Goal: Book appointment/travel/reservation

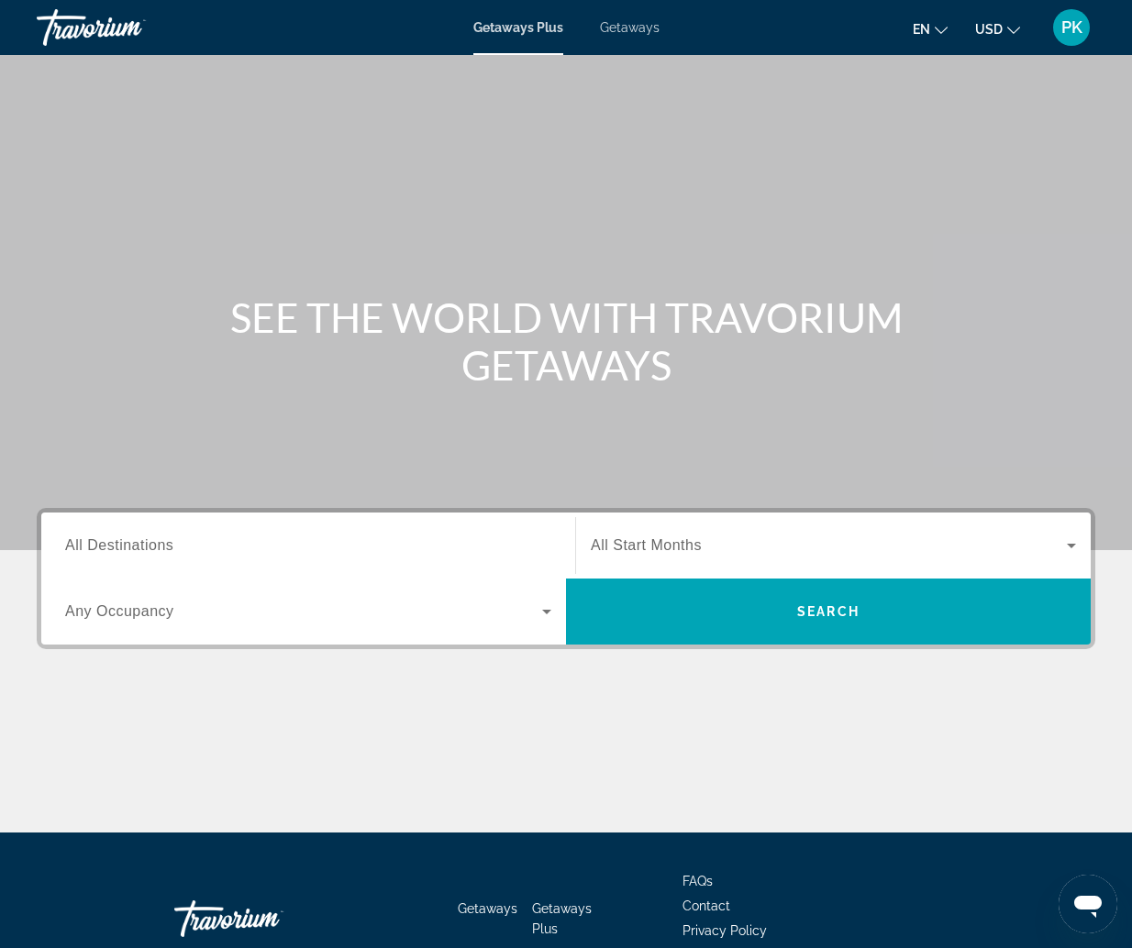
click at [127, 548] on span "All Destinations" at bounding box center [119, 545] width 108 height 16
click at [127, 548] on input "Destination All Destinations" at bounding box center [308, 547] width 486 height 22
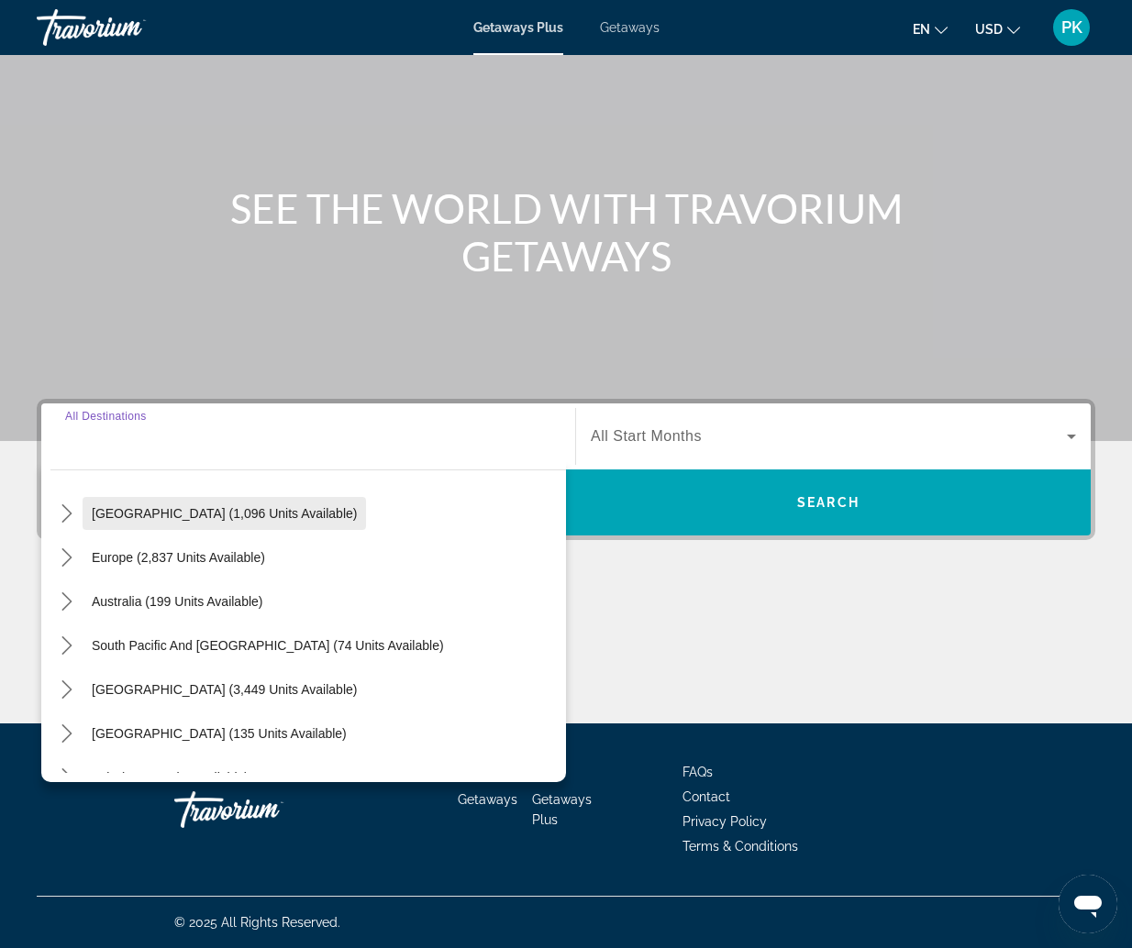
scroll to position [183, 0]
click at [64, 556] on icon "Toggle Europe (2,837 units available) submenu" at bounding box center [67, 557] width 18 height 18
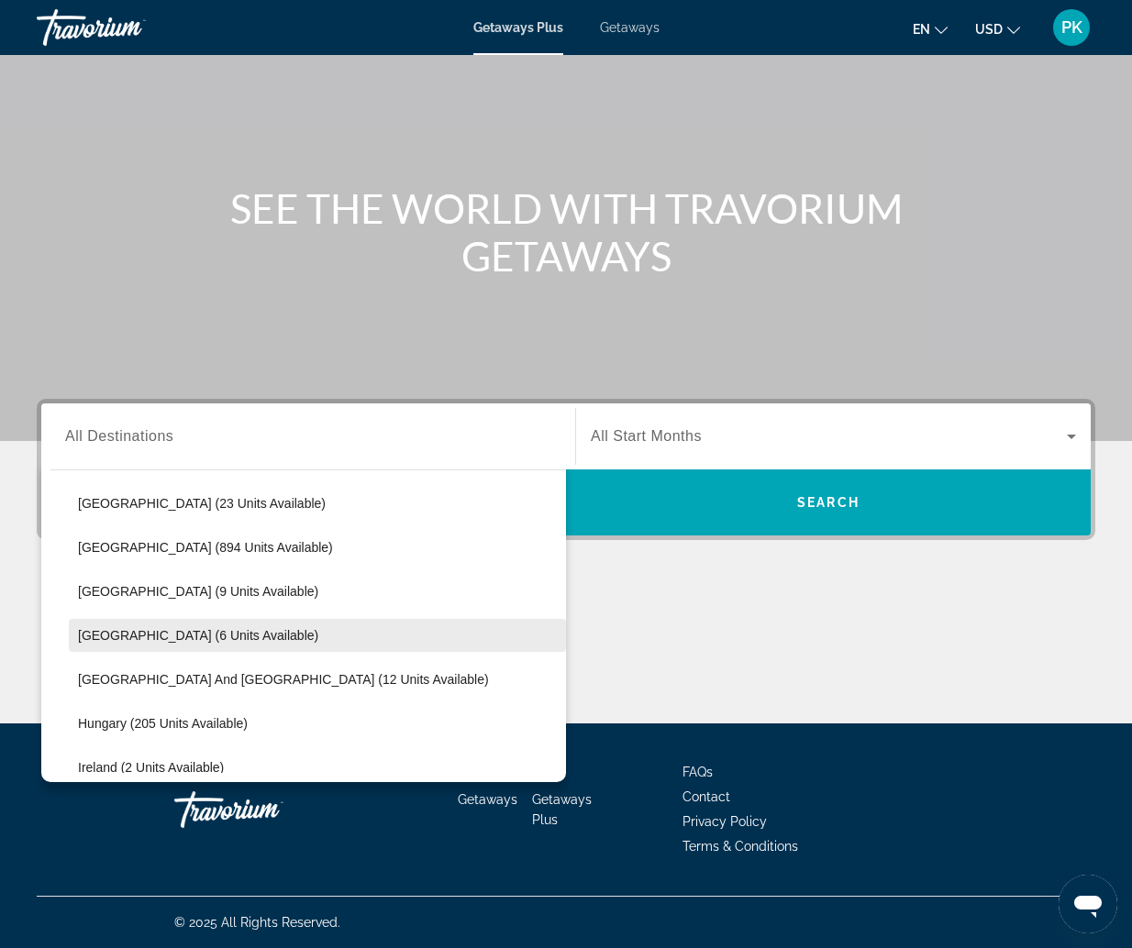
scroll to position [413, 0]
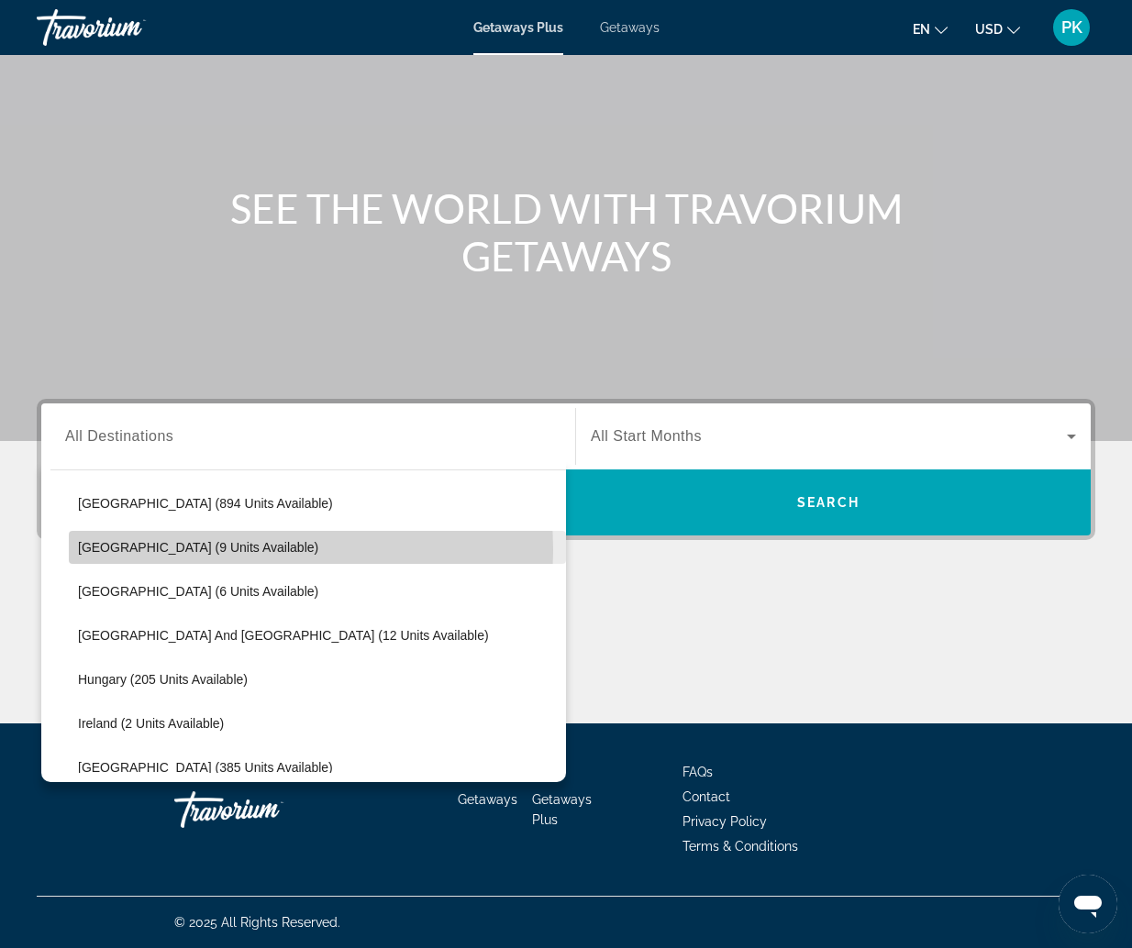
click at [210, 550] on span "France (9 units available)" at bounding box center [198, 547] width 240 height 15
type input "**********"
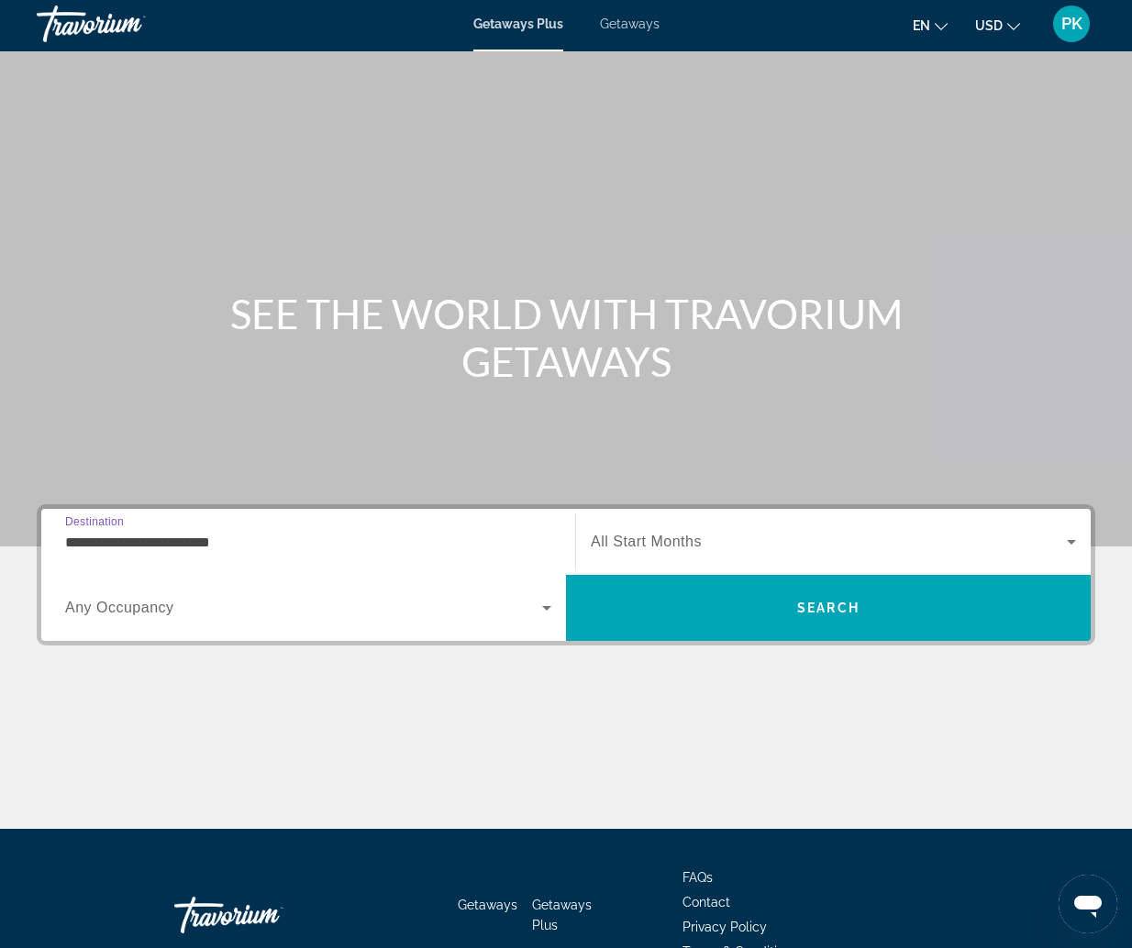
scroll to position [0, 0]
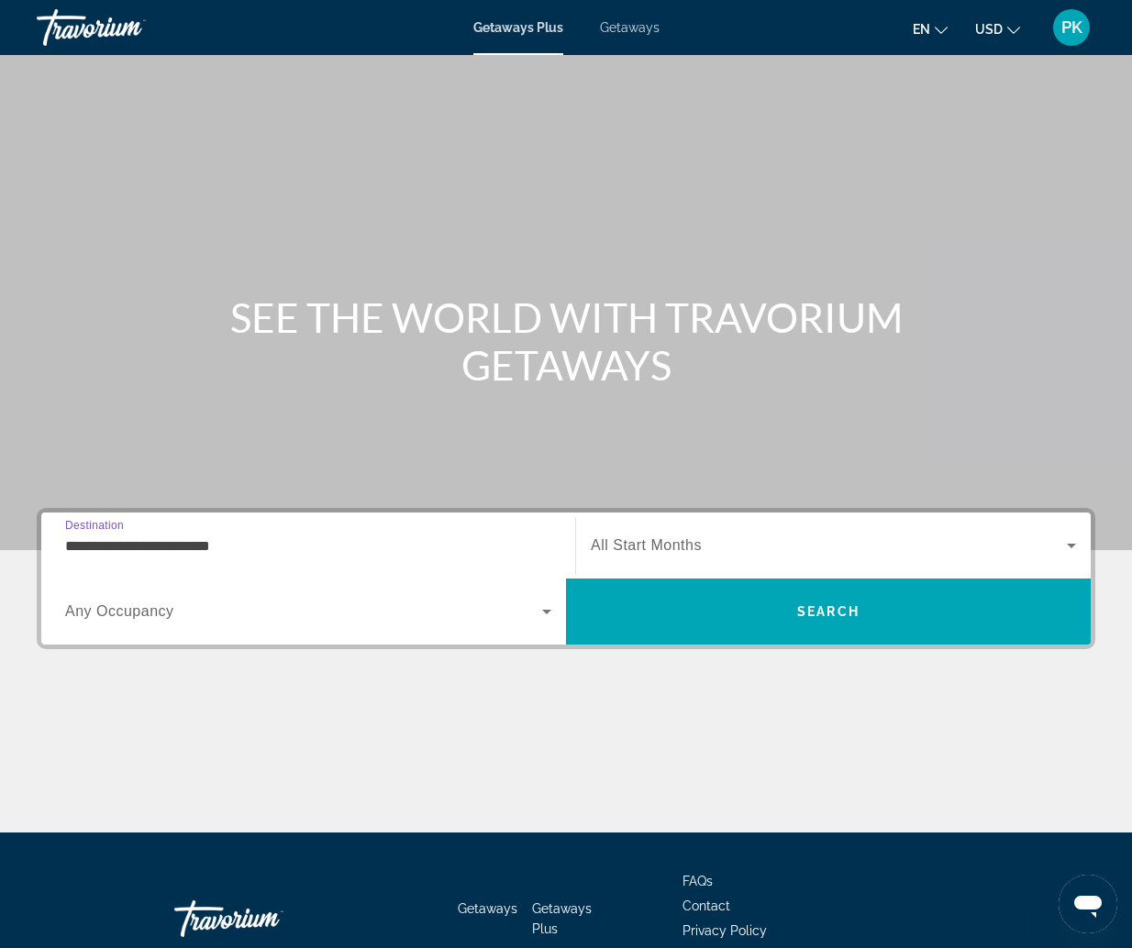
click at [641, 548] on span "All Start Months" at bounding box center [646, 545] width 111 height 16
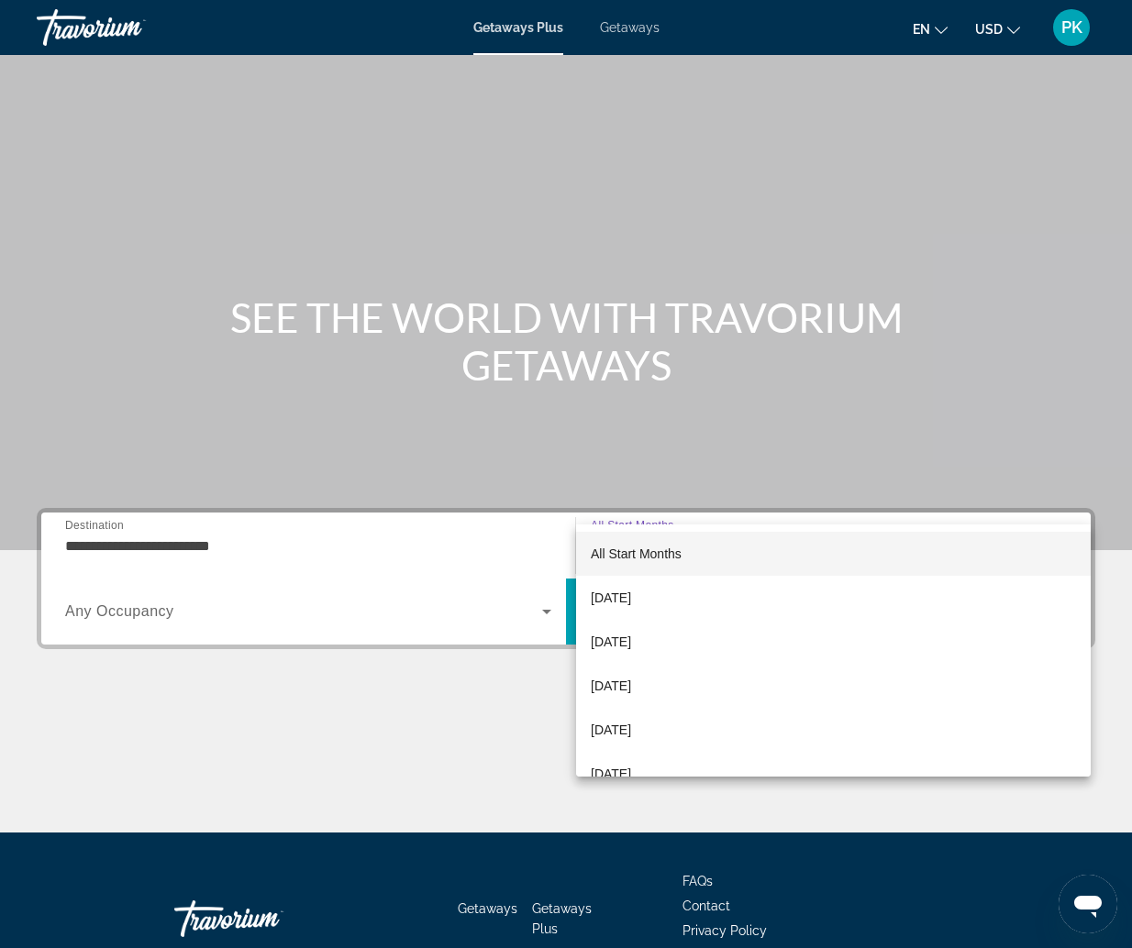
scroll to position [109, 0]
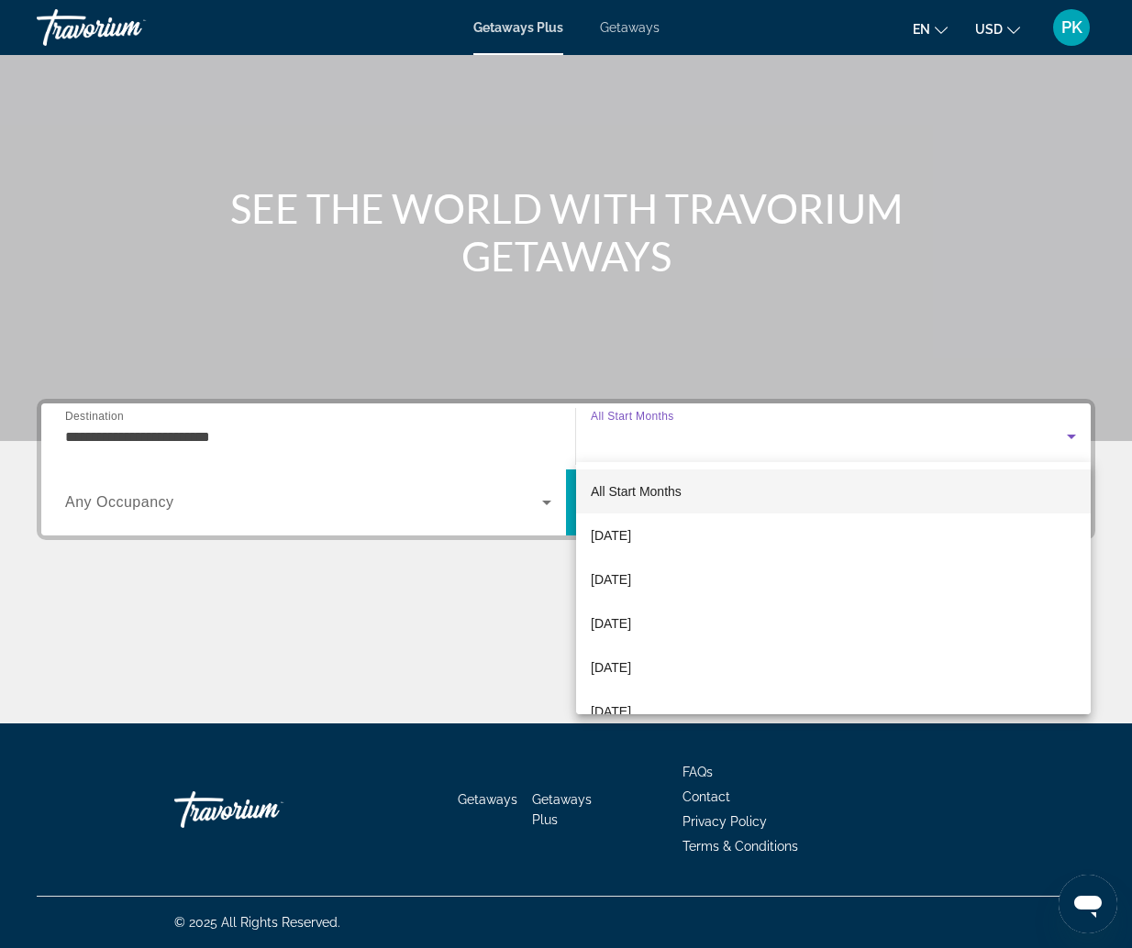
click at [129, 509] on div at bounding box center [566, 474] width 1132 height 948
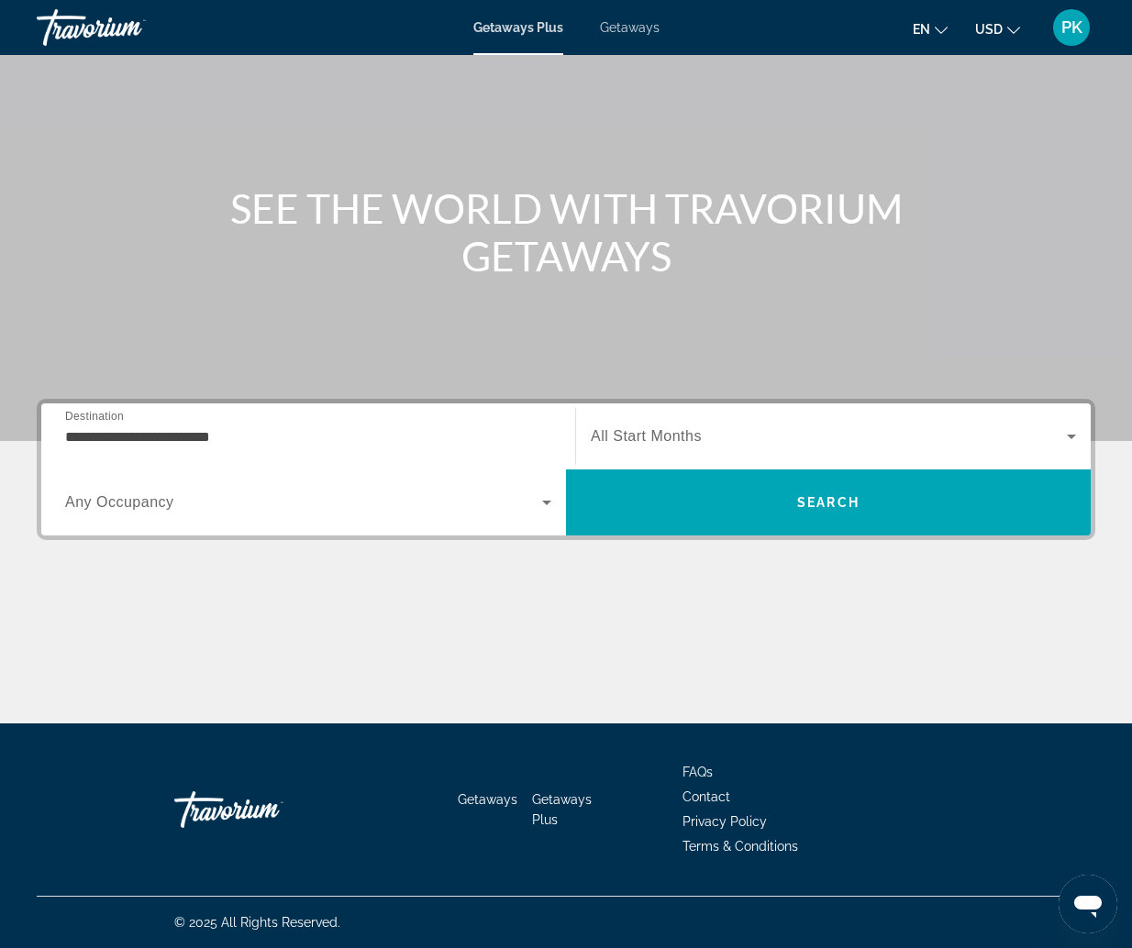
click at [634, 442] on span "All Start Months" at bounding box center [646, 436] width 111 height 16
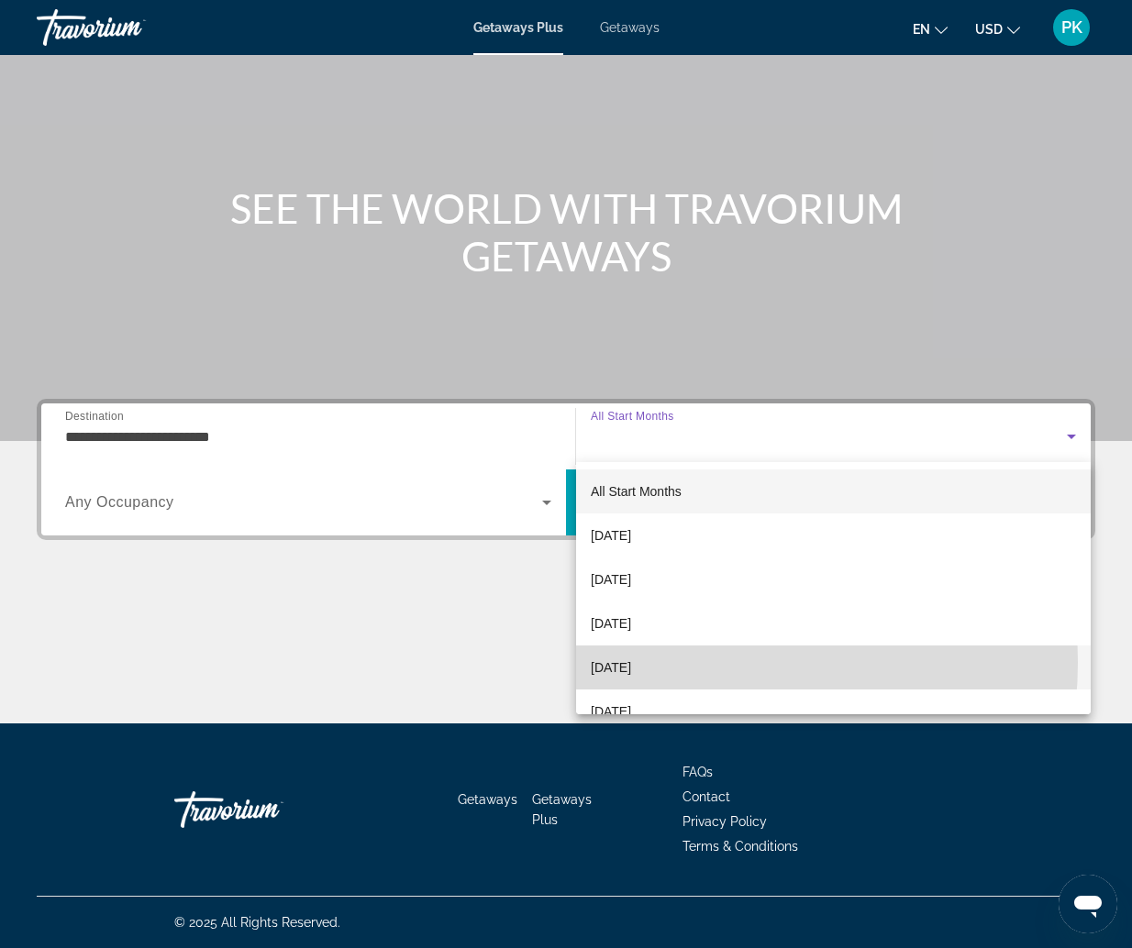
click at [669, 662] on mat-option "January 2026" at bounding box center [833, 668] width 515 height 44
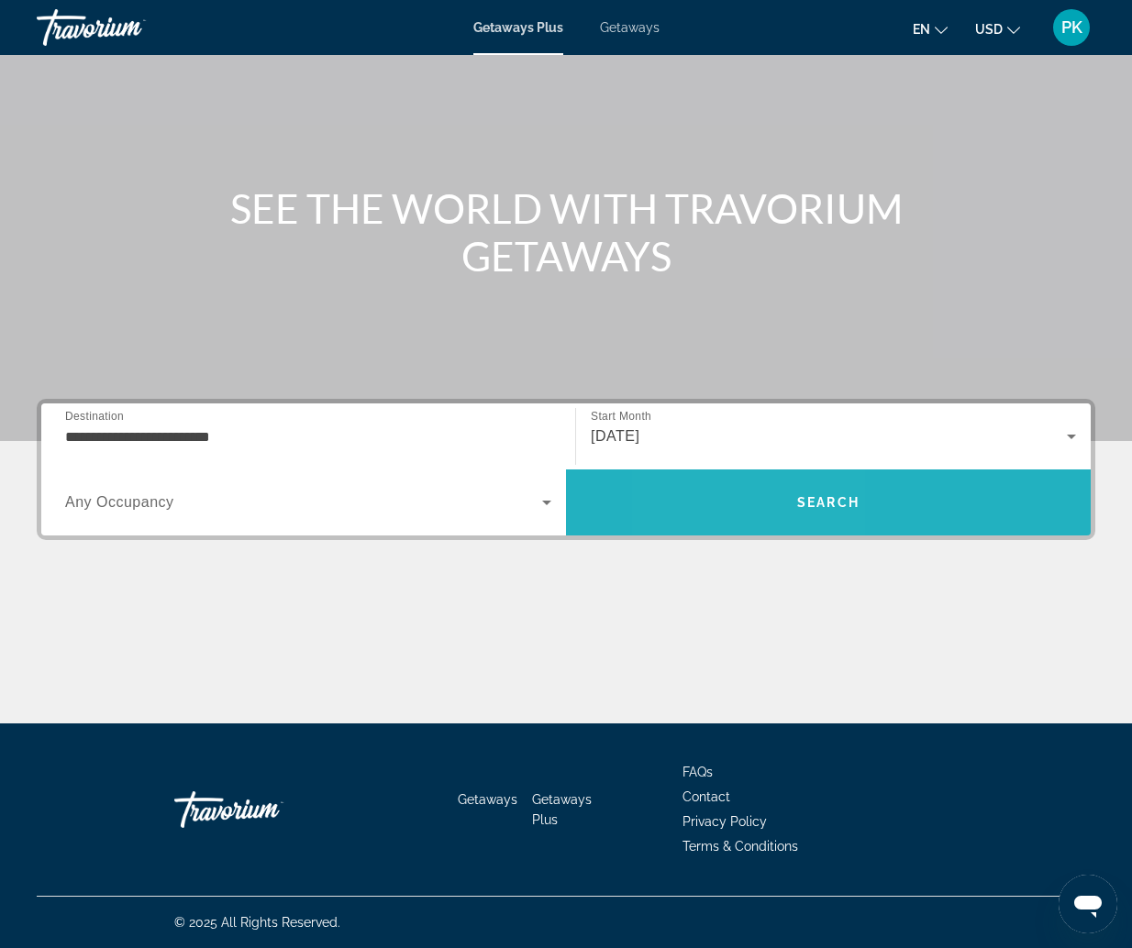
click at [745, 511] on span "Search" at bounding box center [828, 503] width 525 height 44
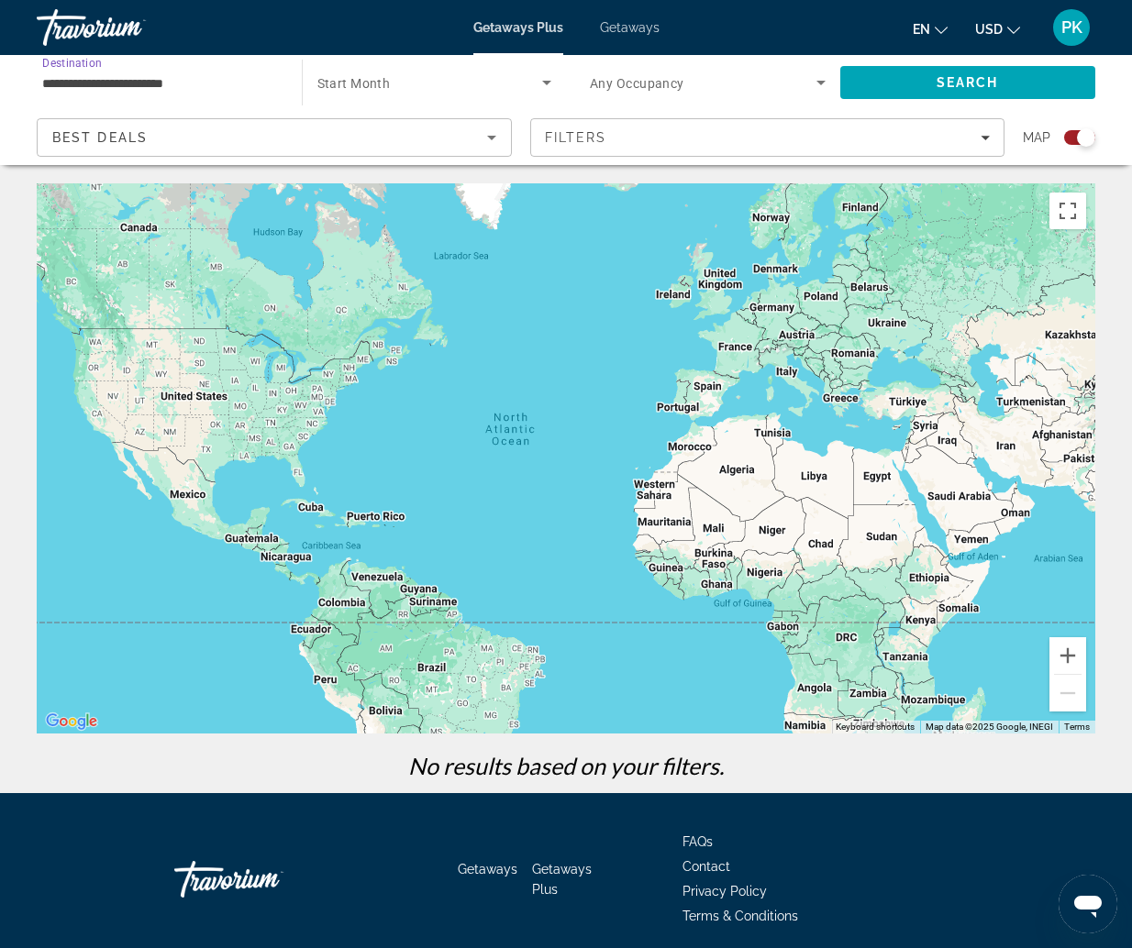
click at [144, 79] on input "**********" at bounding box center [160, 83] width 236 height 22
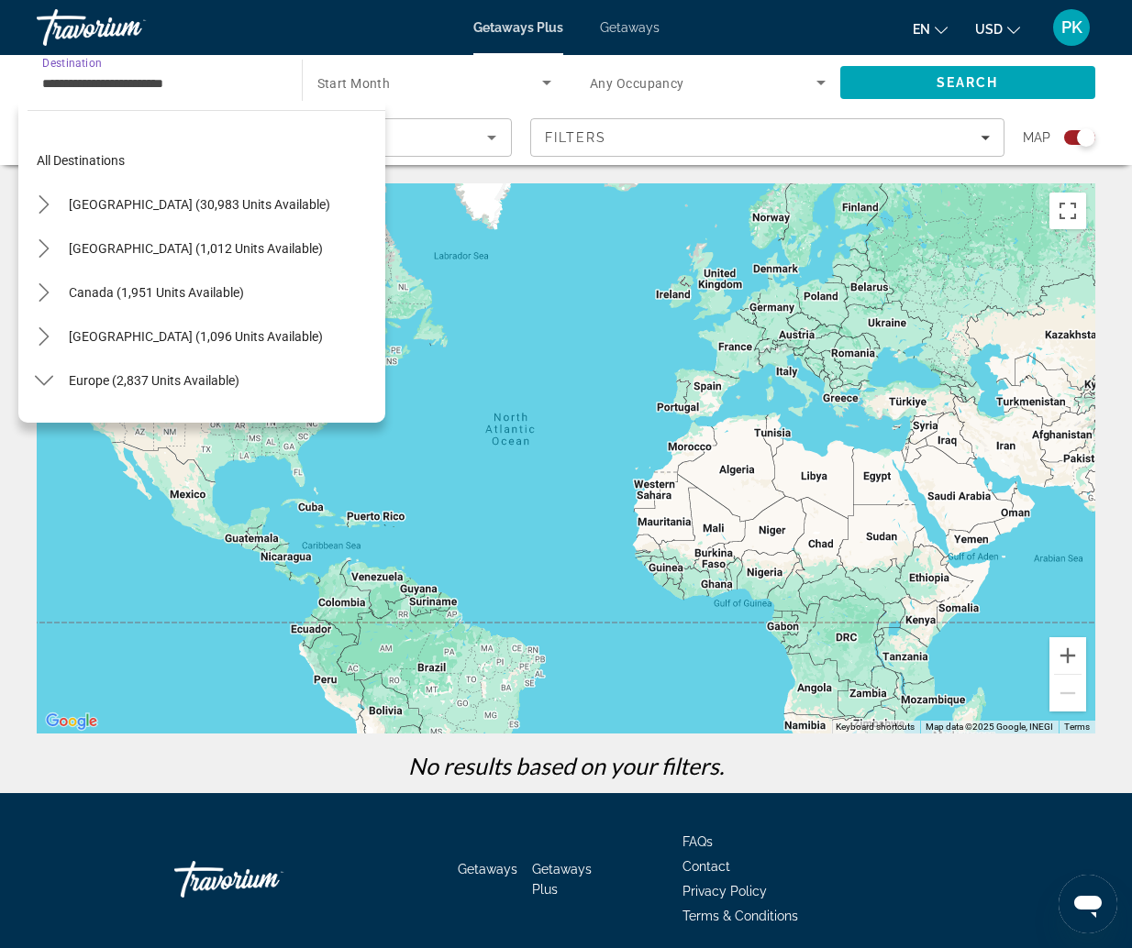
scroll to position [329, 0]
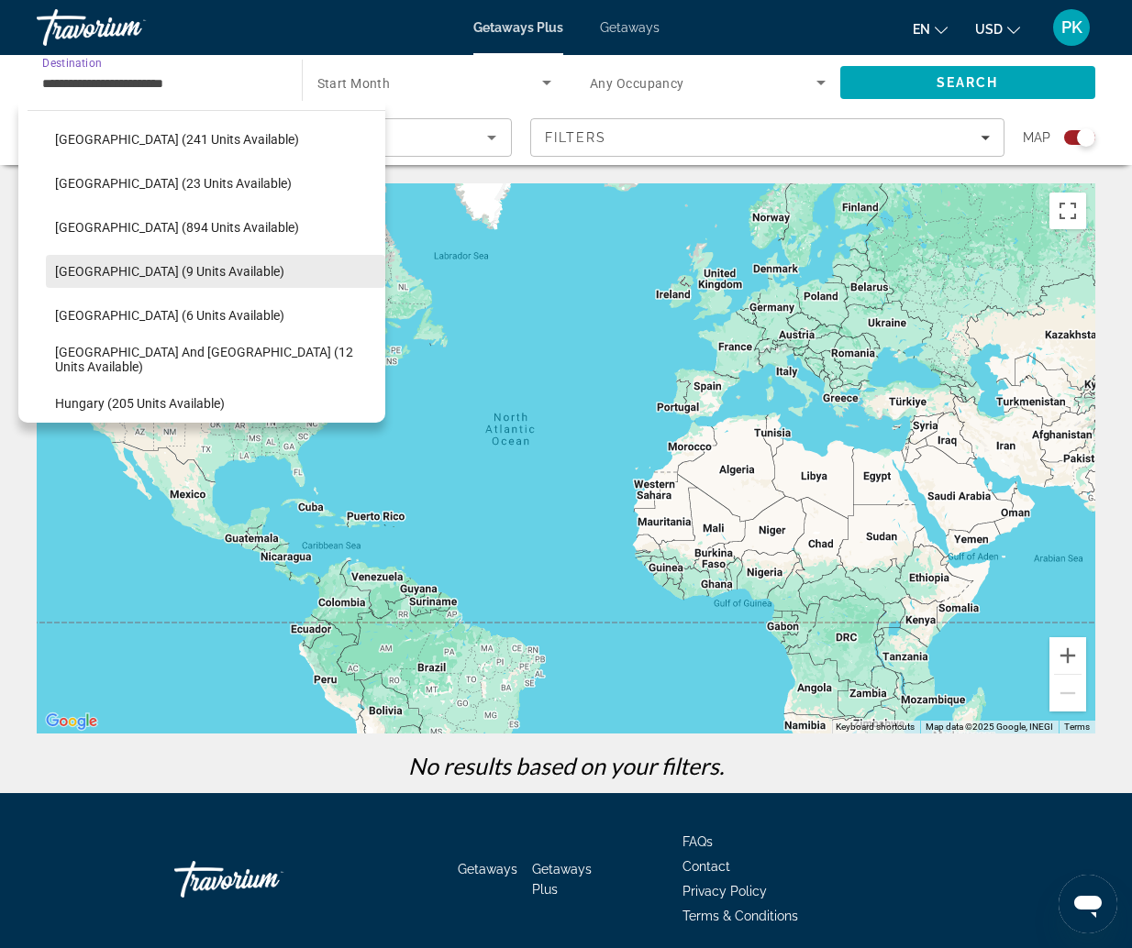
click at [125, 281] on span "Select destination: France (9 units available)" at bounding box center [215, 271] width 339 height 44
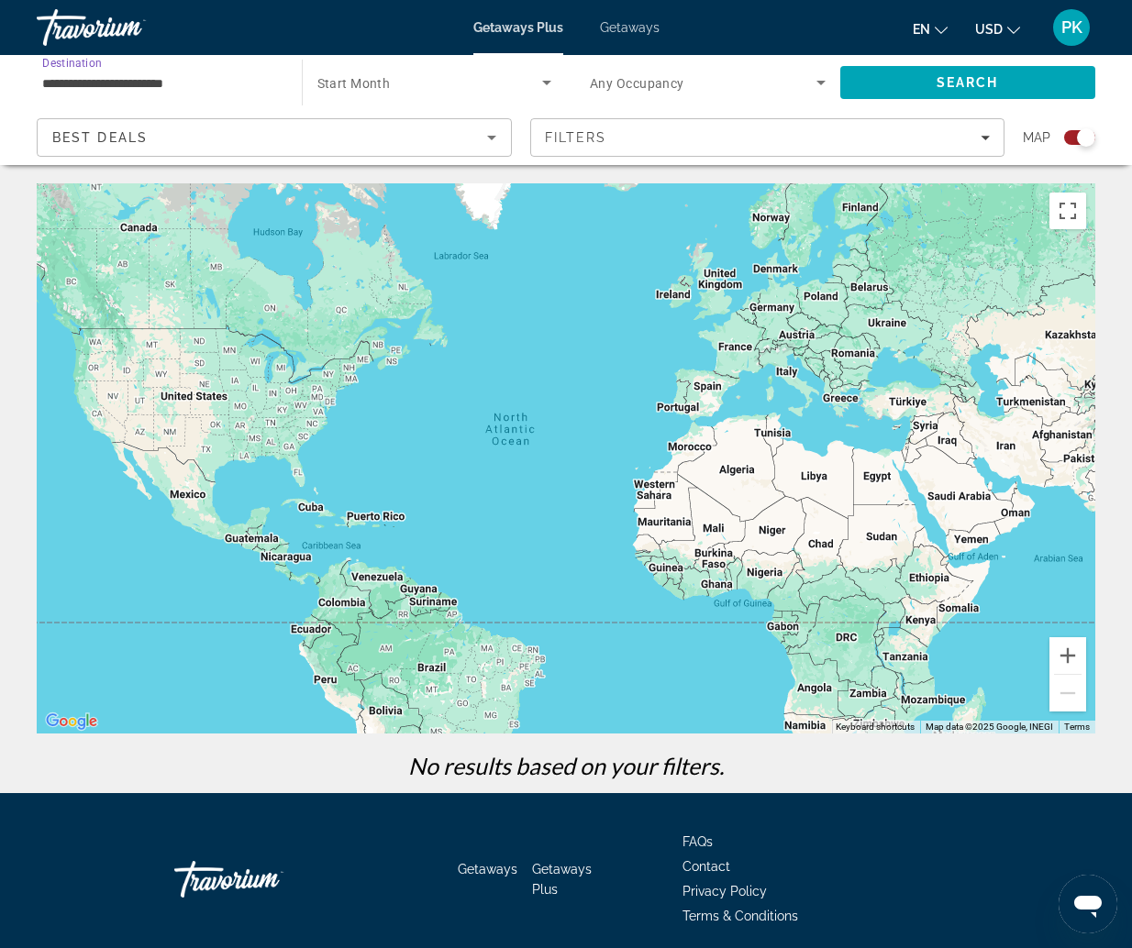
click at [331, 82] on span "Start Month" at bounding box center [353, 83] width 73 height 15
click at [337, 128] on span "All Start Months" at bounding box center [363, 138] width 92 height 22
click at [373, 90] on span "All Start Months" at bounding box center [366, 83] width 98 height 15
click at [670, 78] on div at bounding box center [566, 474] width 1132 height 948
click at [670, 78] on span "Any Occupancy" at bounding box center [637, 83] width 94 height 15
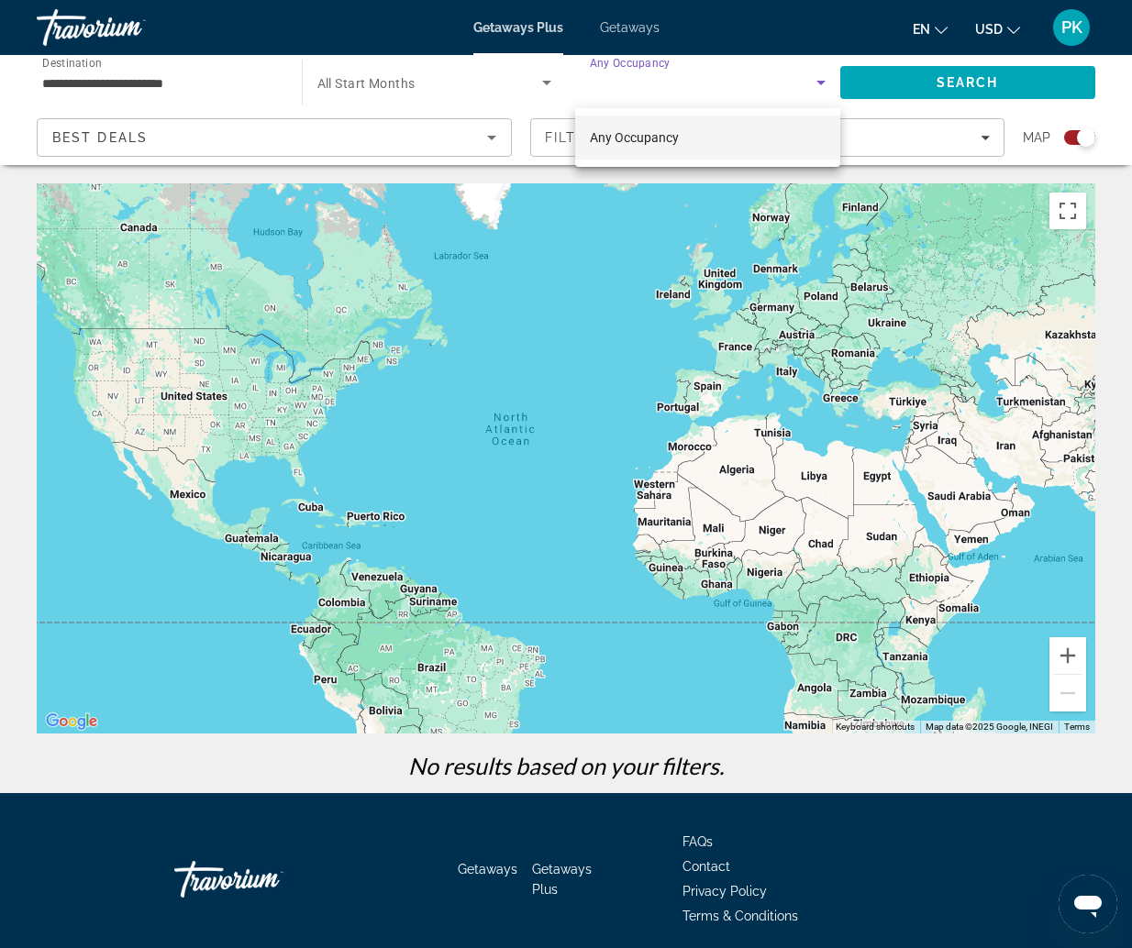
drag, startPoint x: 393, startPoint y: 70, endPoint x: 389, endPoint y: 78, distance: 9.4
click at [389, 78] on div at bounding box center [566, 474] width 1132 height 948
click at [377, 83] on span "All Start Months" at bounding box center [366, 83] width 98 height 15
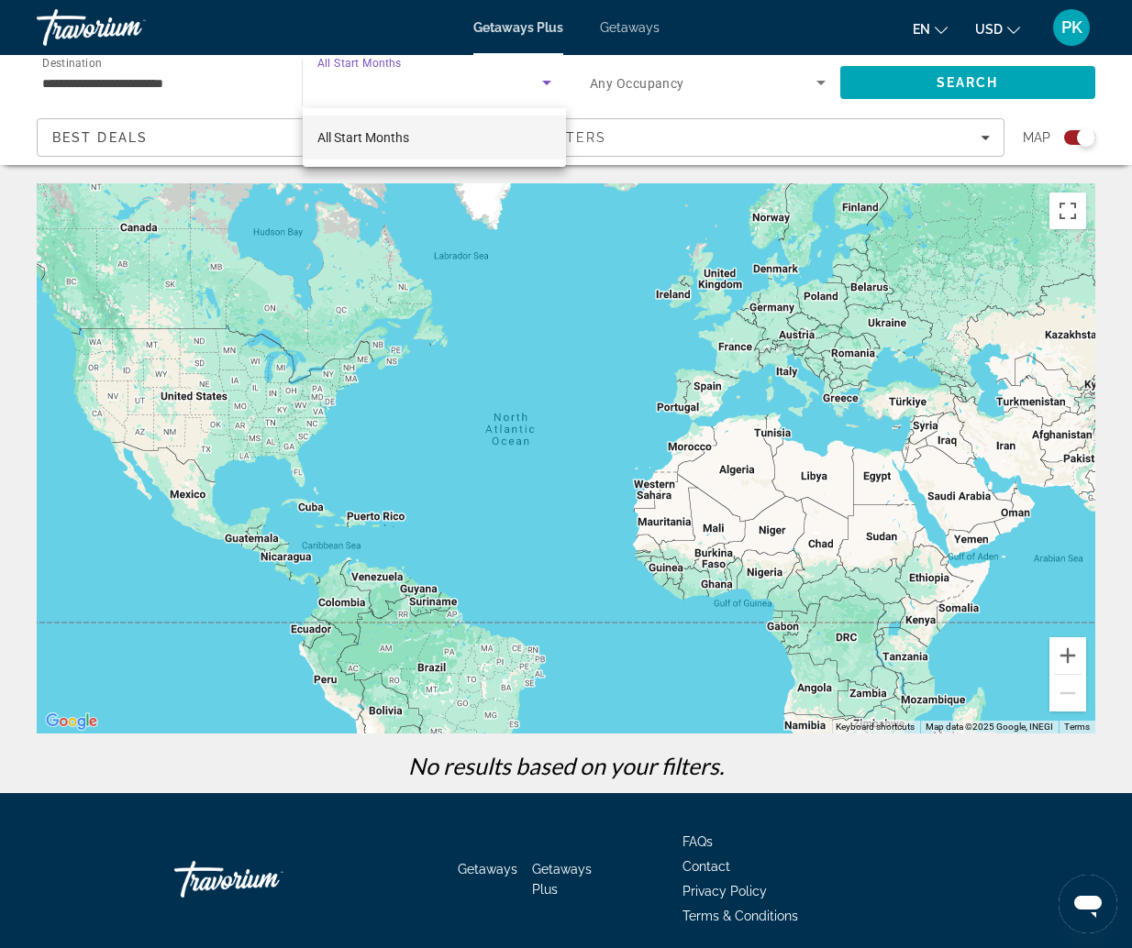
click at [321, 127] on span "All Start Months" at bounding box center [363, 138] width 92 height 22
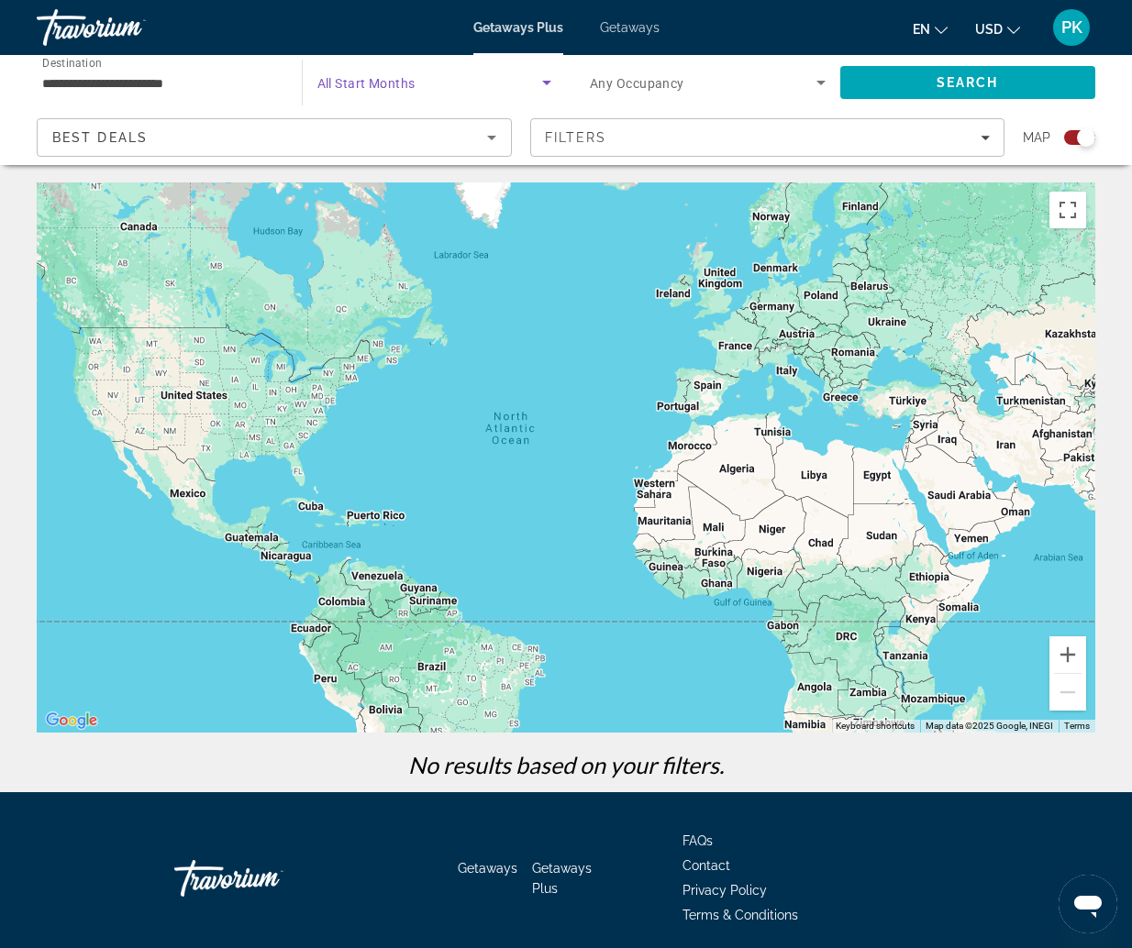
scroll to position [70, 0]
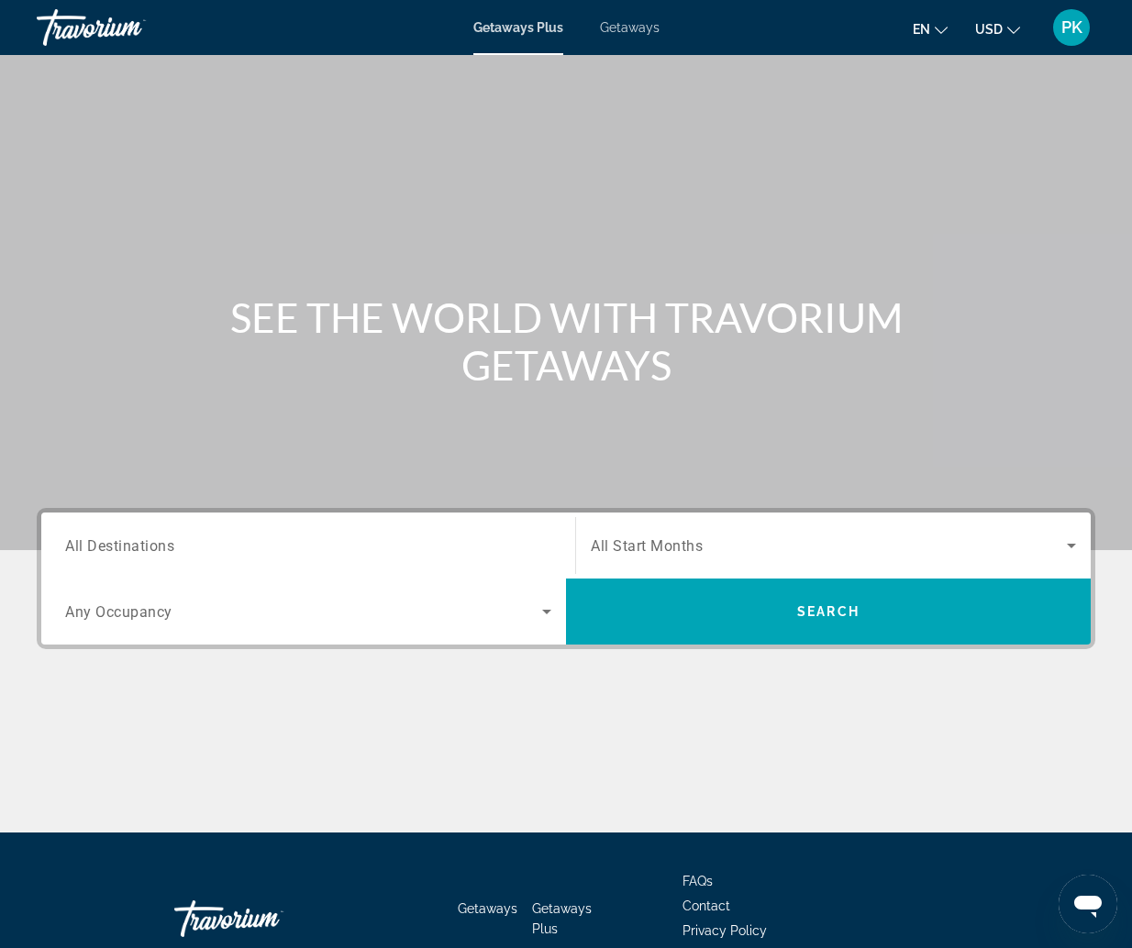
click at [120, 548] on span "All Destinations" at bounding box center [119, 545] width 109 height 17
click at [120, 548] on input "Destination All Destinations" at bounding box center [308, 547] width 486 height 22
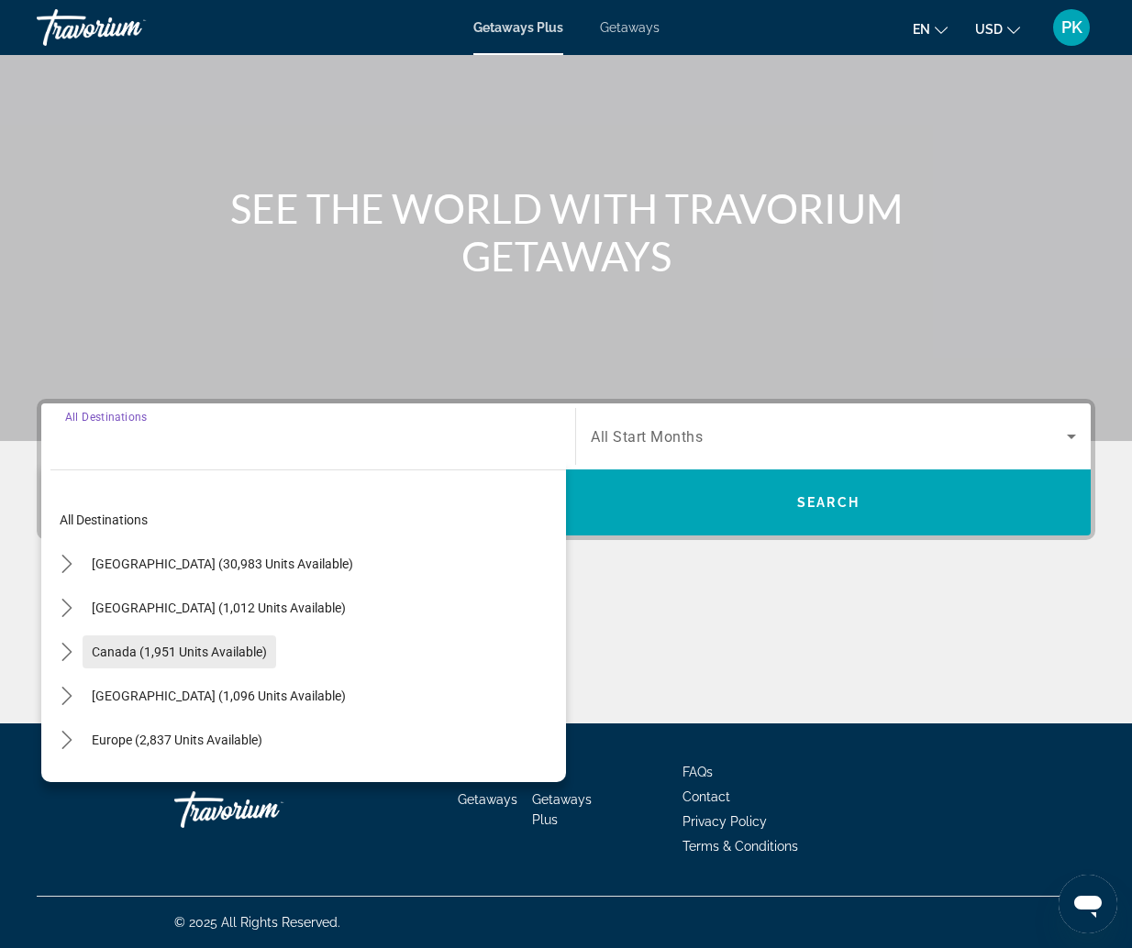
scroll to position [183, 0]
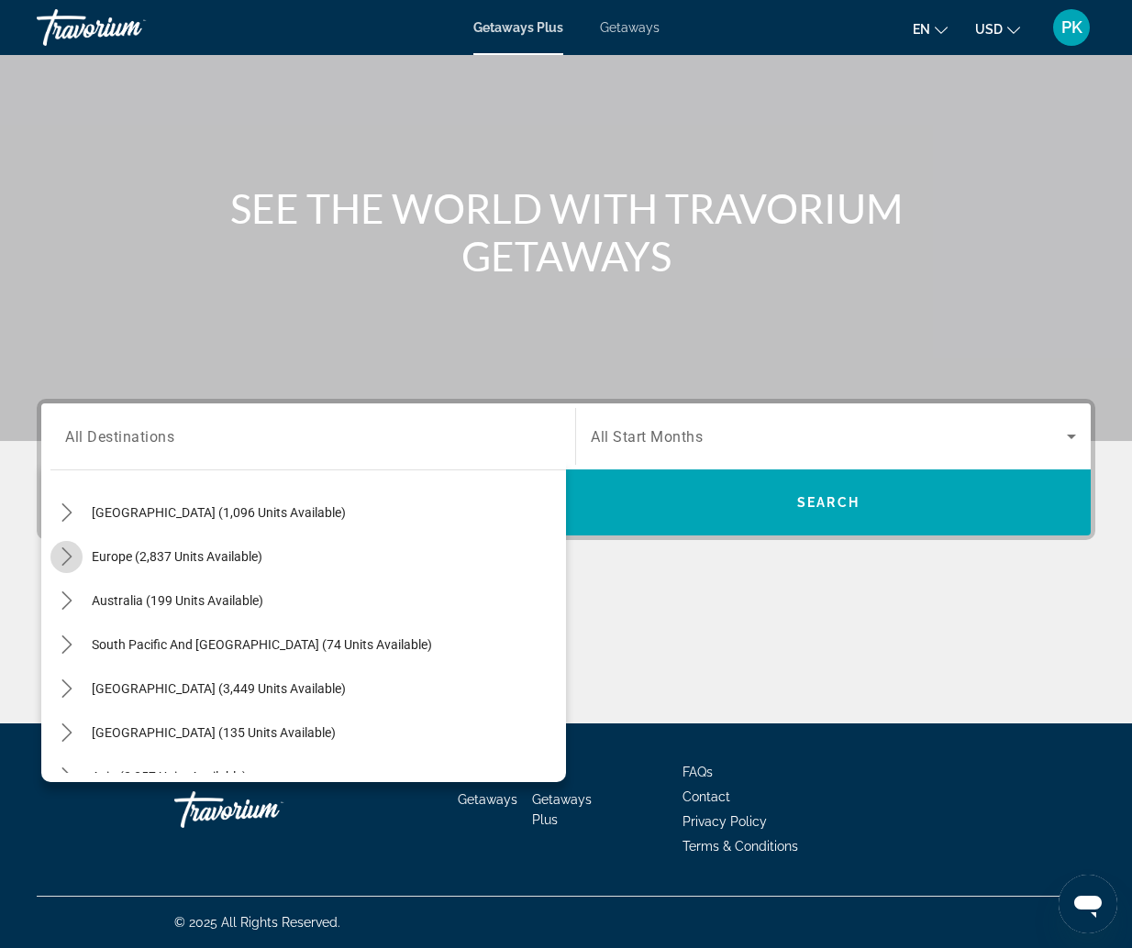
click at [67, 559] on icon "Toggle Europe (2,837 units available) submenu" at bounding box center [67, 557] width 18 height 18
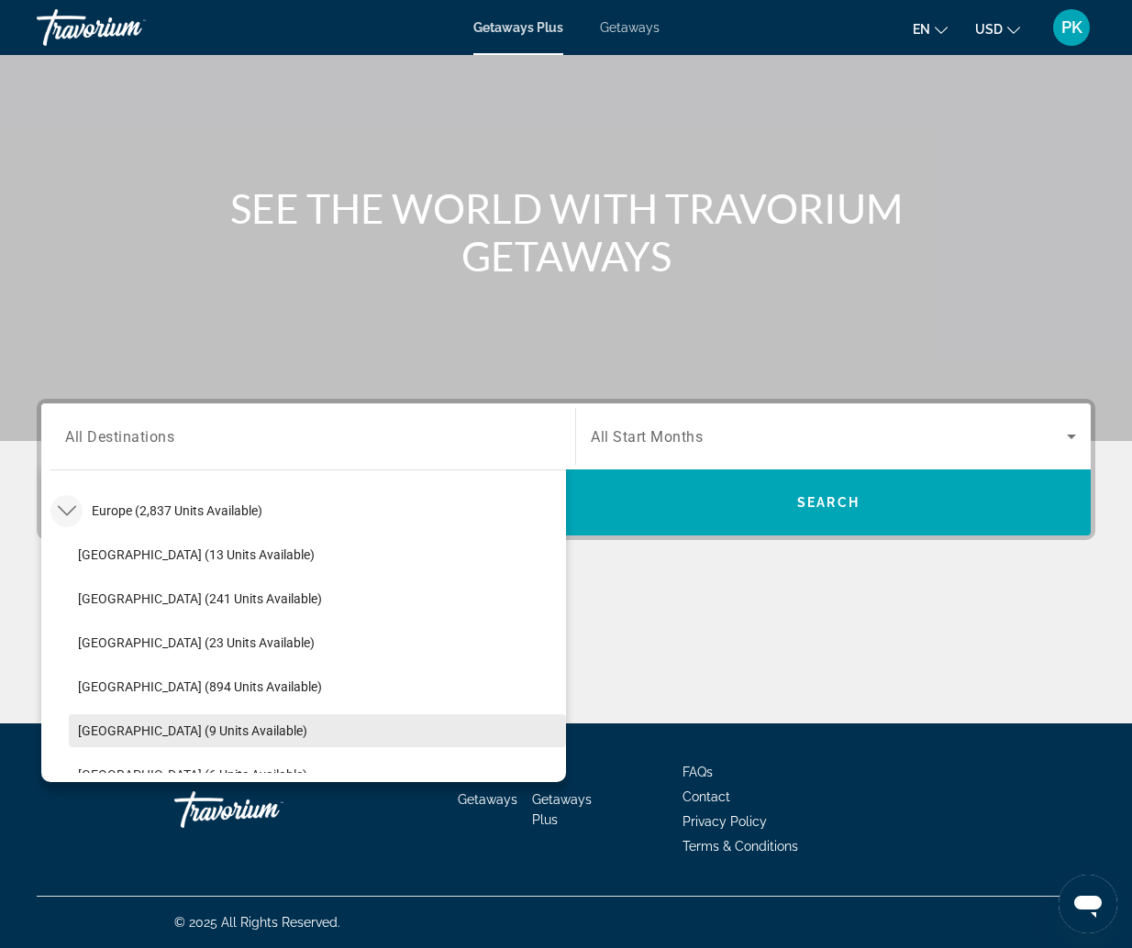
click at [117, 720] on span "Select destination: France (9 units available)" at bounding box center [317, 731] width 497 height 44
type input "**********"
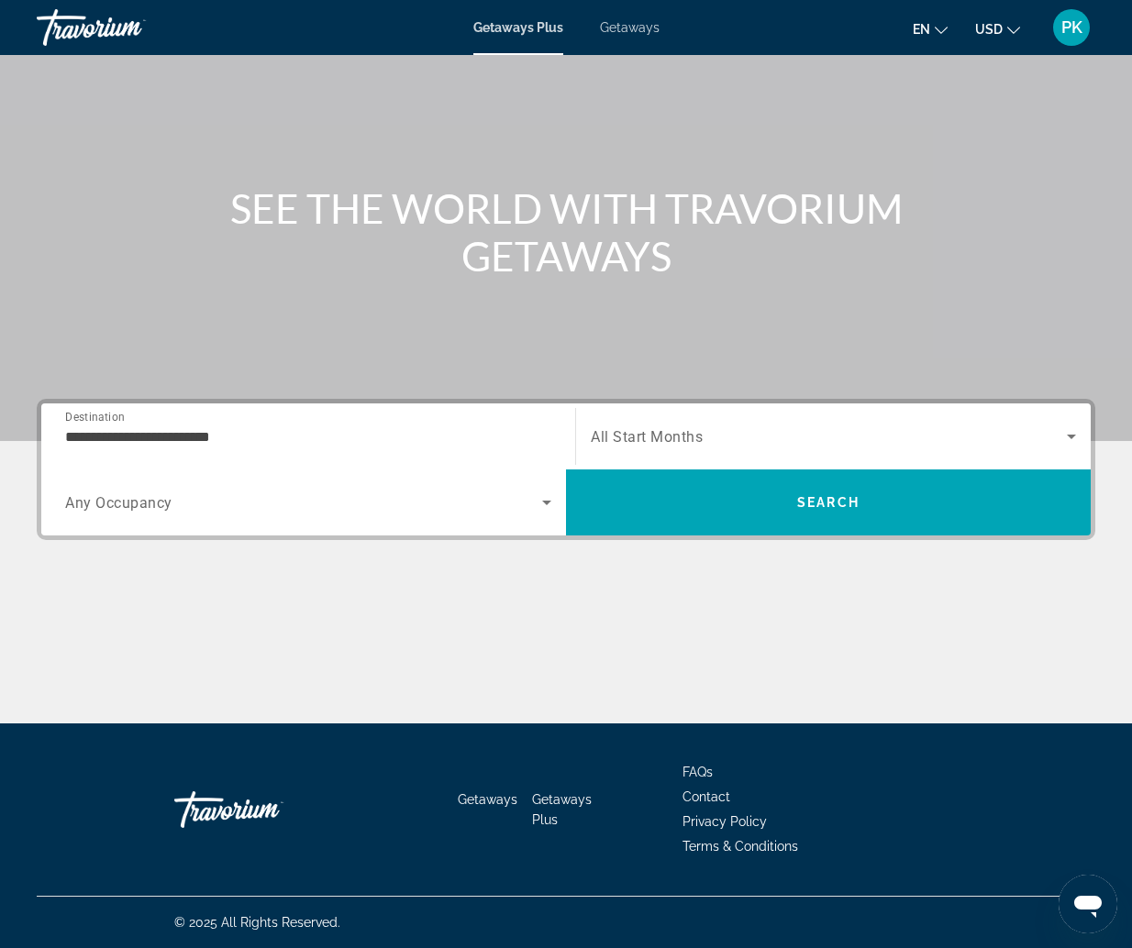
click at [661, 442] on span "All Start Months" at bounding box center [647, 436] width 112 height 17
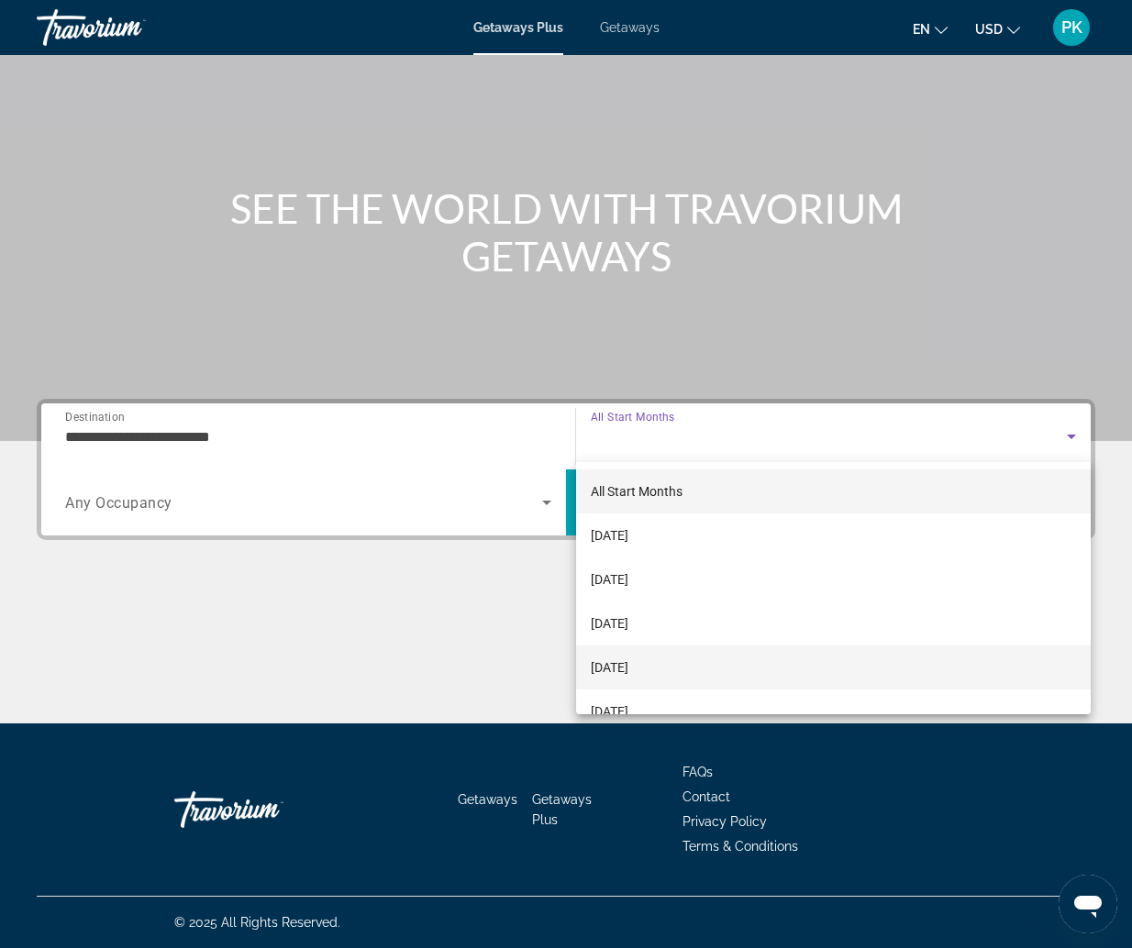
click at [628, 665] on span "January 2026" at bounding box center [610, 668] width 38 height 22
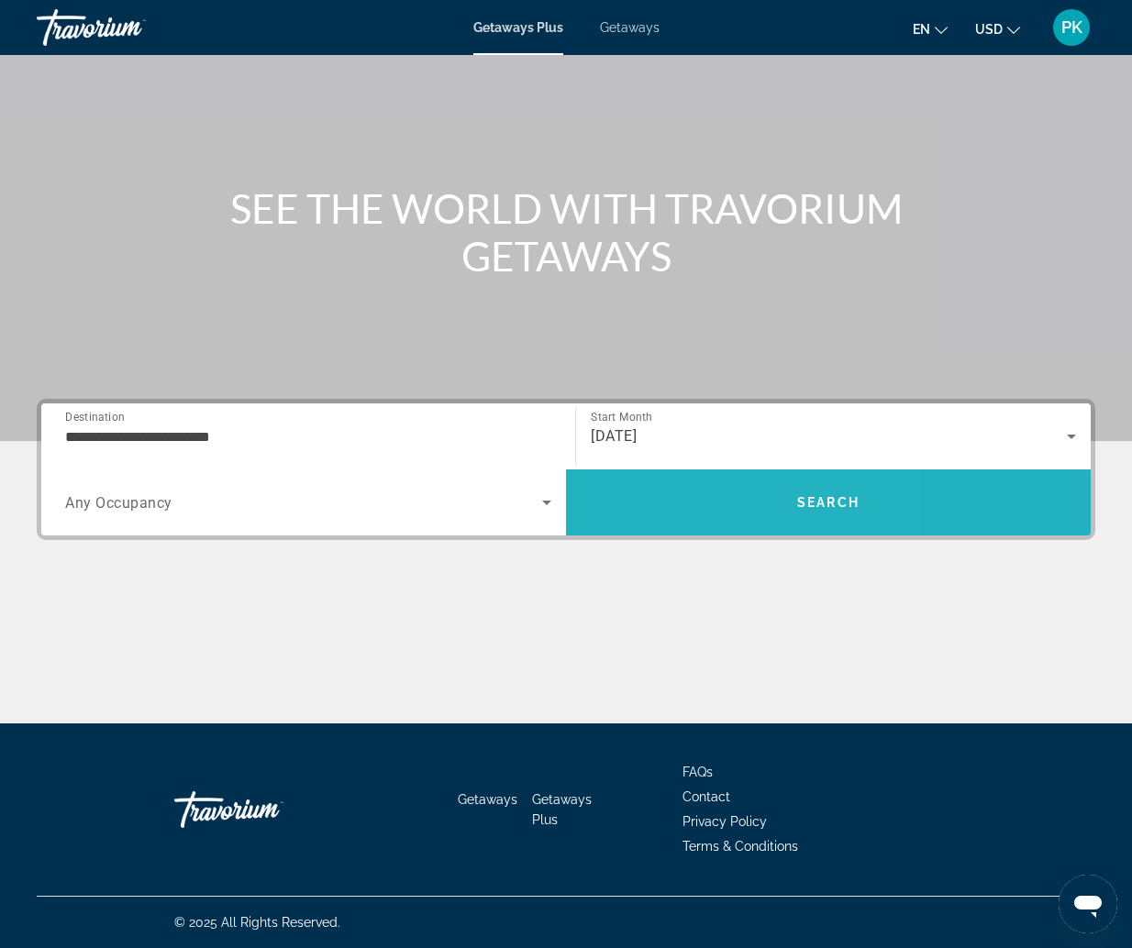
click at [656, 512] on span "Search" at bounding box center [828, 503] width 525 height 44
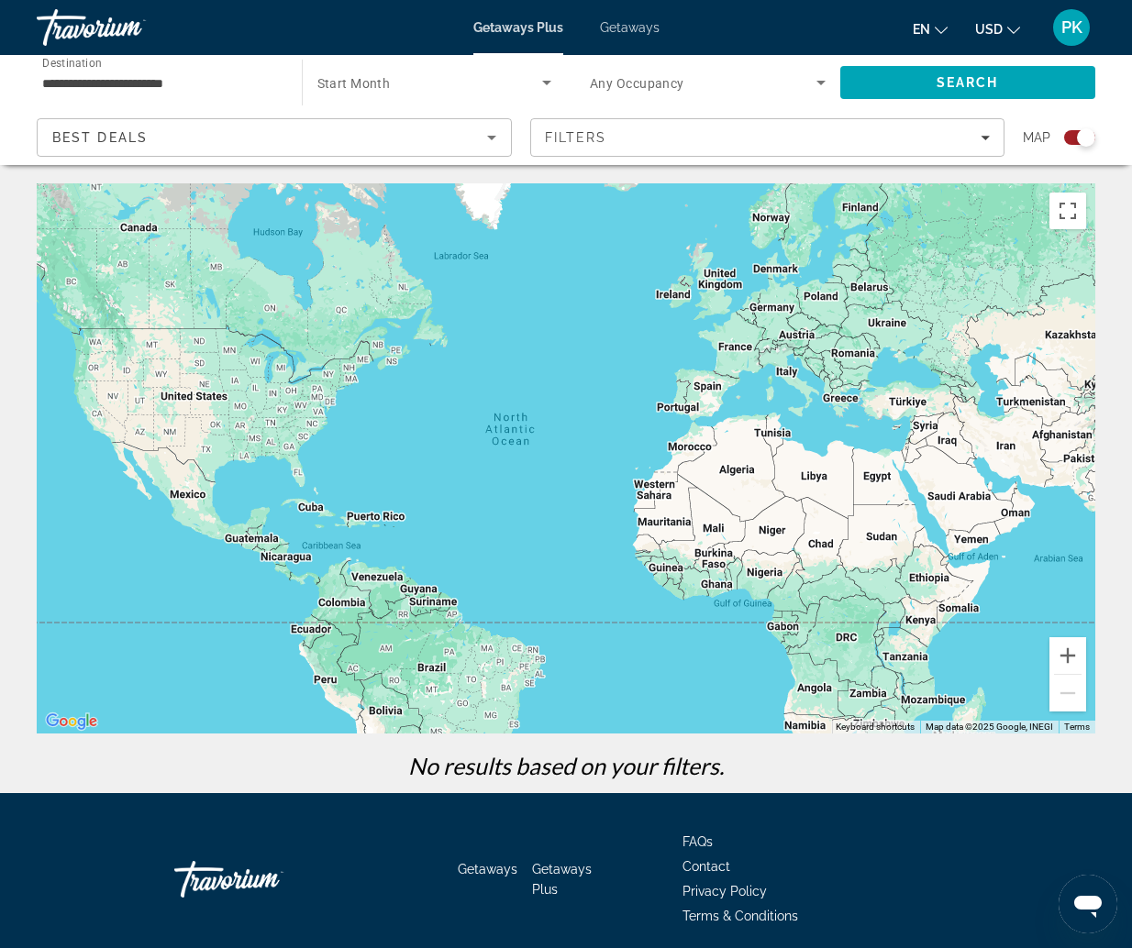
click at [743, 353] on div "Main content" at bounding box center [566, 458] width 1058 height 550
click at [742, 353] on div "Main content" at bounding box center [566, 458] width 1058 height 550
click at [742, 352] on div "Main content" at bounding box center [566, 458] width 1058 height 550
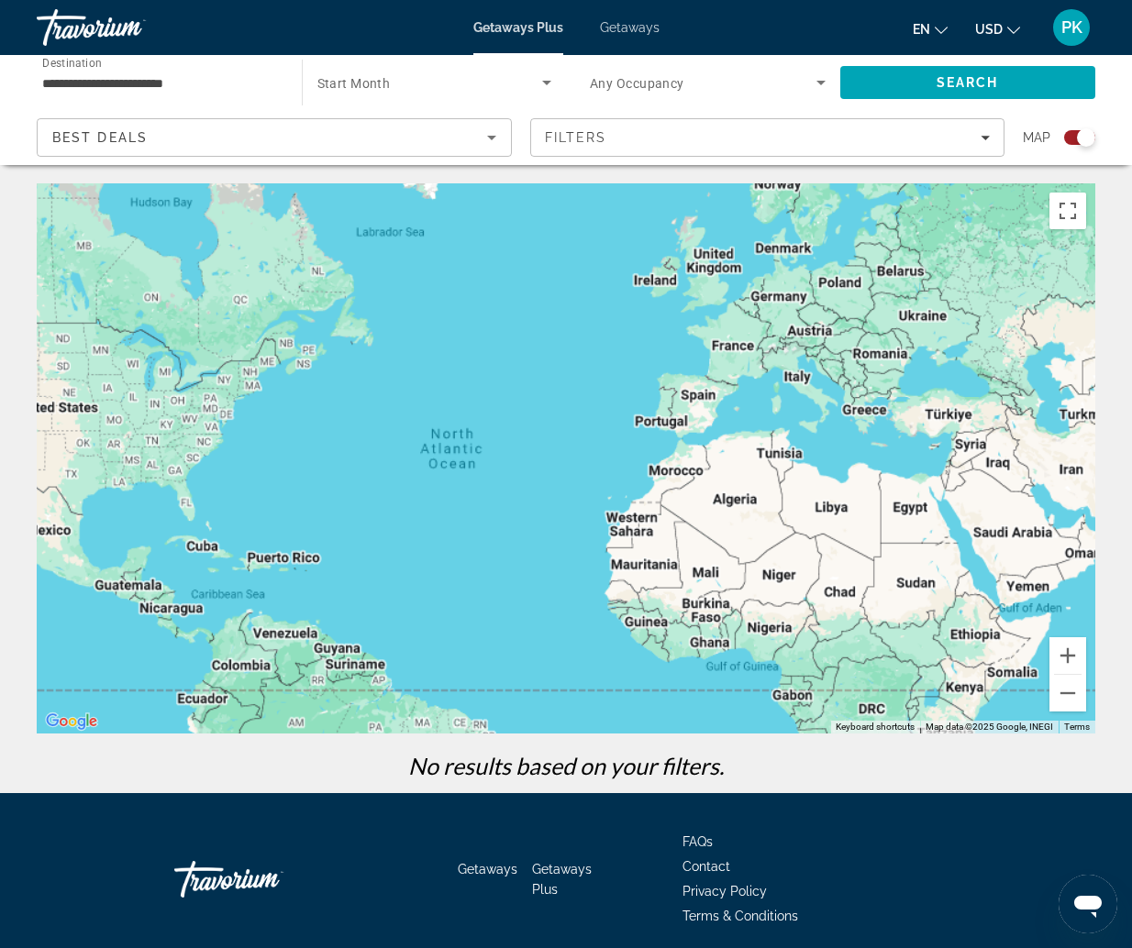
click at [742, 352] on div "Main content" at bounding box center [566, 458] width 1058 height 550
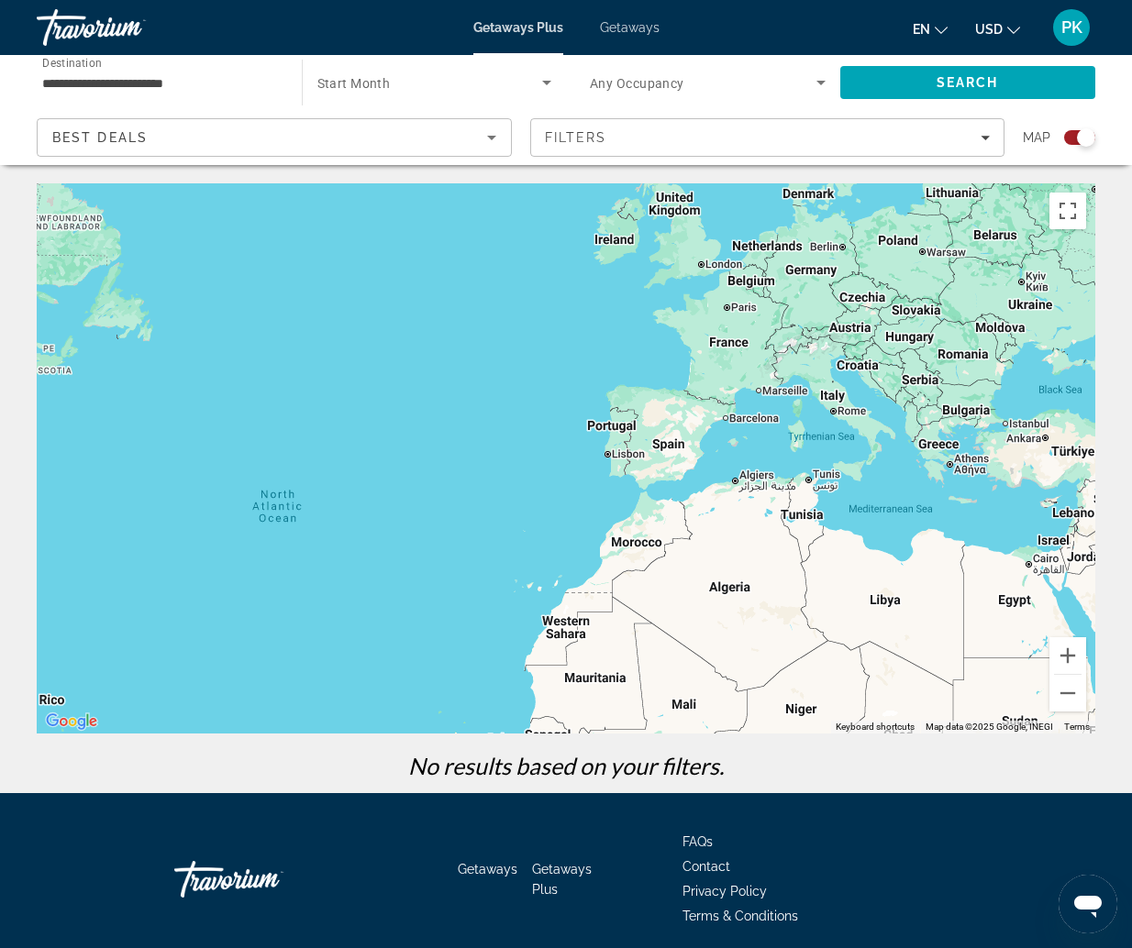
click at [742, 352] on div "Main content" at bounding box center [566, 458] width 1058 height 550
click at [136, 76] on input "**********" at bounding box center [160, 83] width 236 height 22
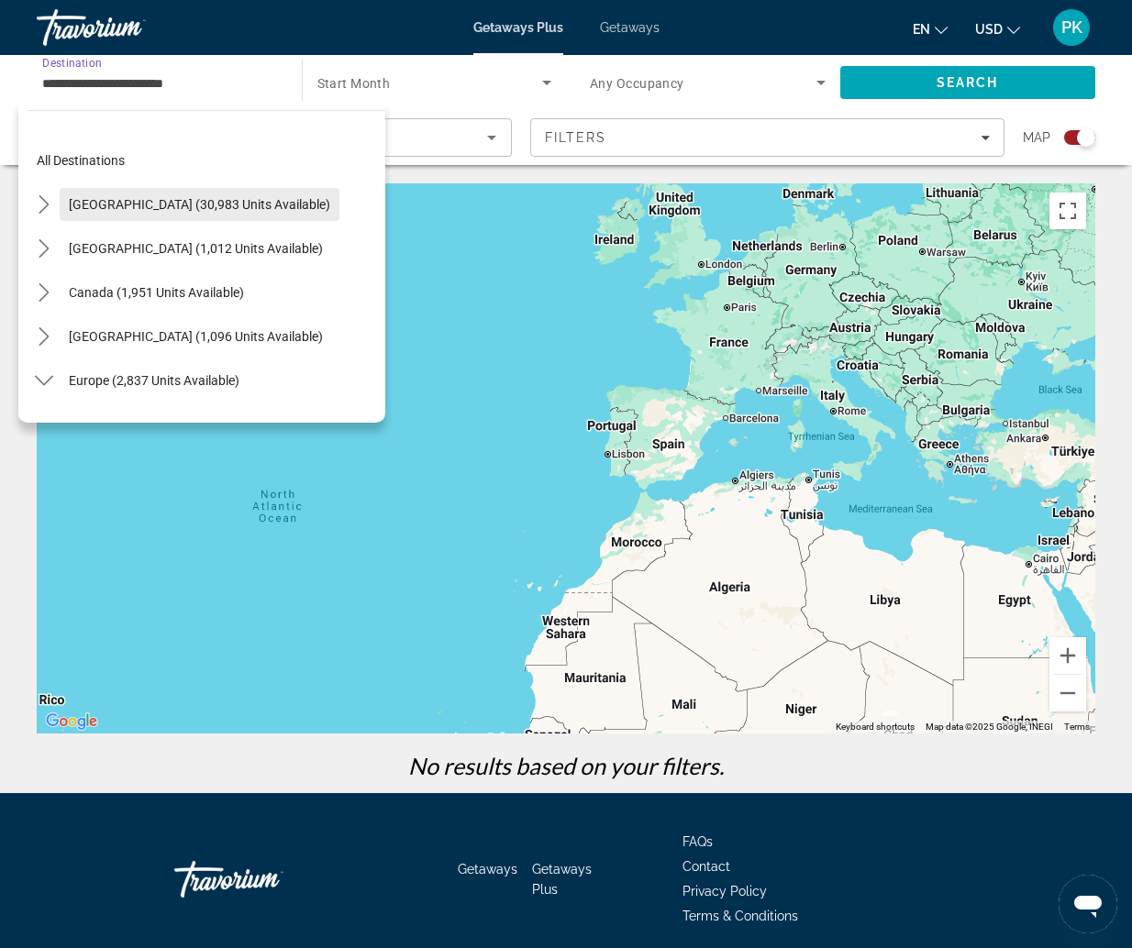
click at [122, 207] on span "United States (30,983 units available)" at bounding box center [199, 204] width 261 height 15
type input "**********"
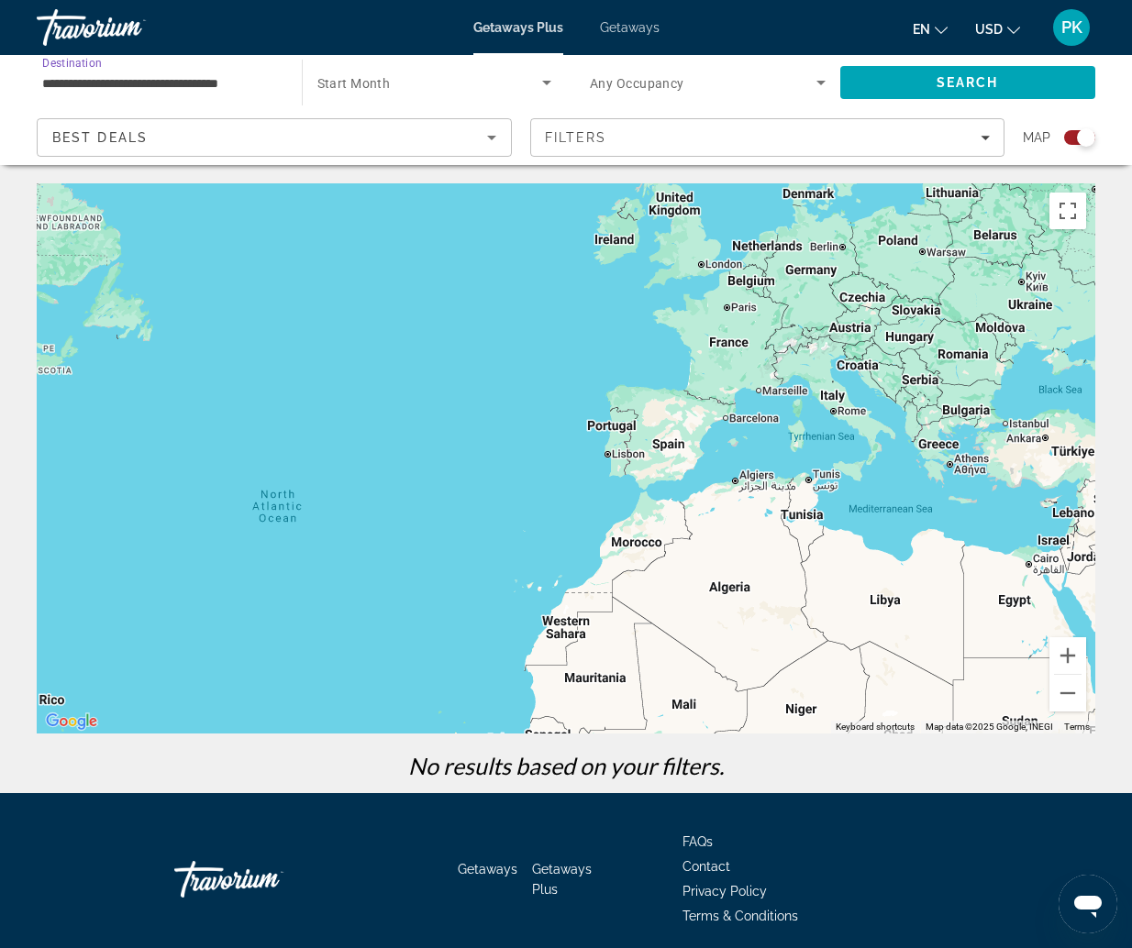
click at [335, 89] on span "Start Month" at bounding box center [353, 83] width 73 height 15
click at [898, 74] on div at bounding box center [566, 474] width 1132 height 948
click at [881, 83] on span "Search" at bounding box center [968, 83] width 256 height 44
